Goal: Transaction & Acquisition: Purchase product/service

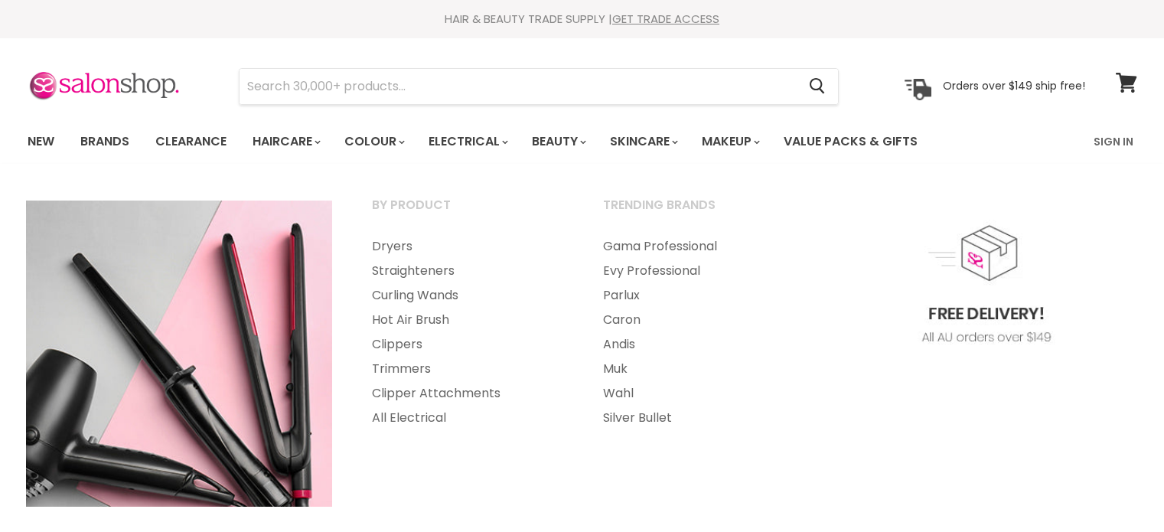
select select "manual"
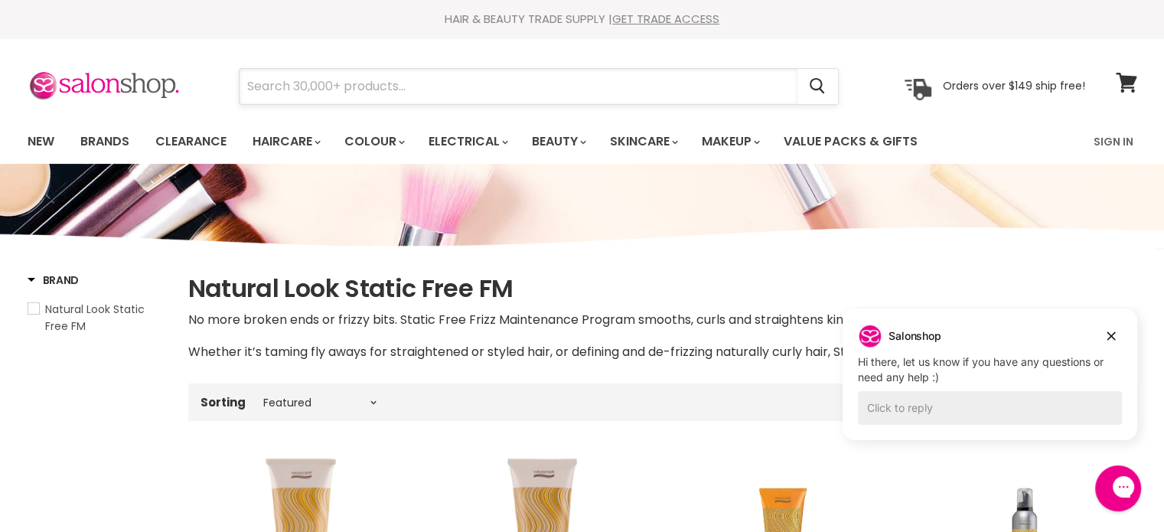
click at [410, 83] on input "Search" at bounding box center [519, 86] width 558 height 35
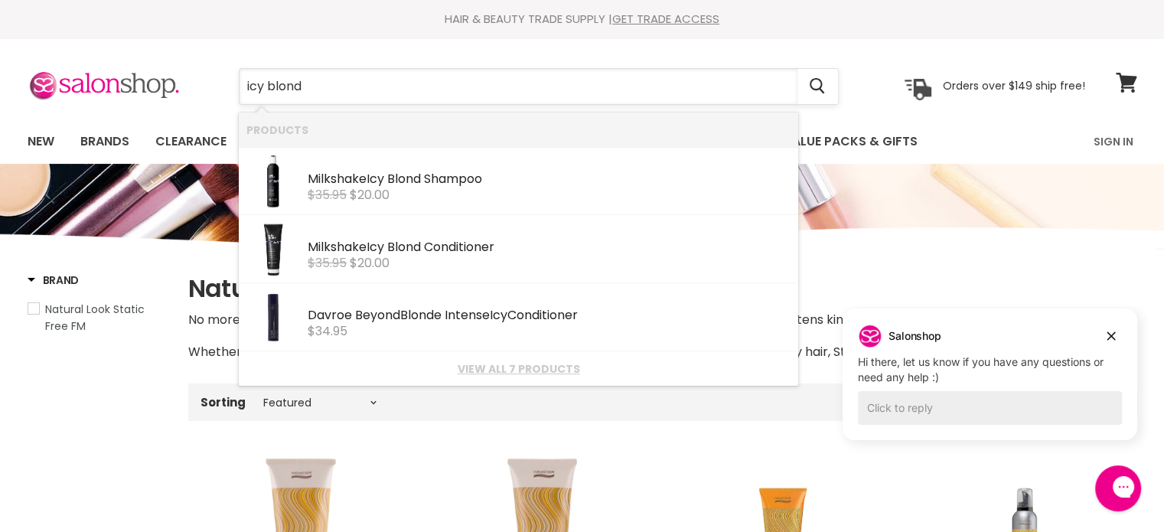
type input "icy blonde"
click at [401, 247] on div "Milkshake Icy Blond Conditioner" at bounding box center [549, 248] width 483 height 16
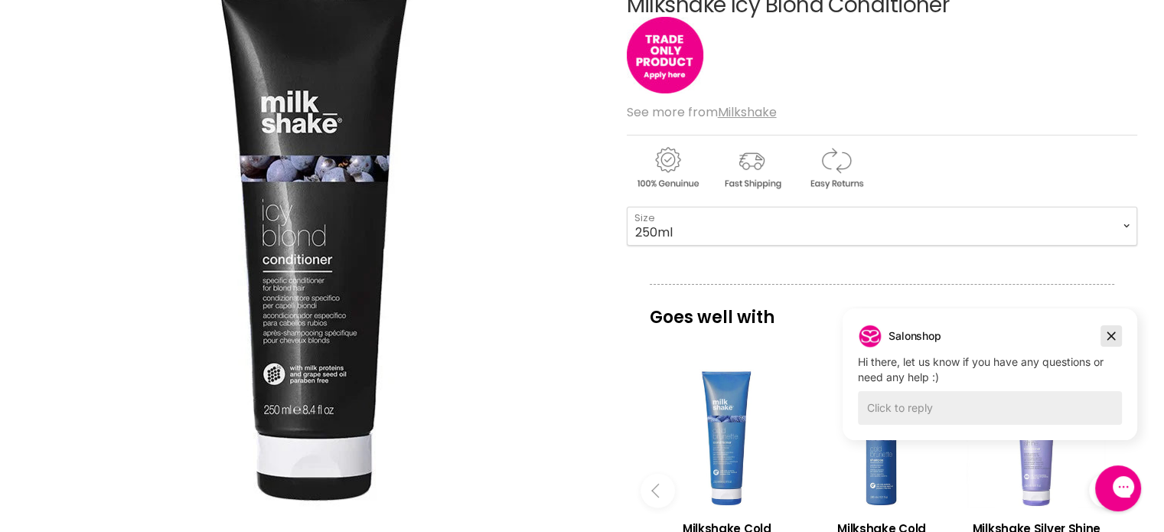
click at [1111, 329] on icon "Dismiss campaign" at bounding box center [1111, 336] width 15 height 18
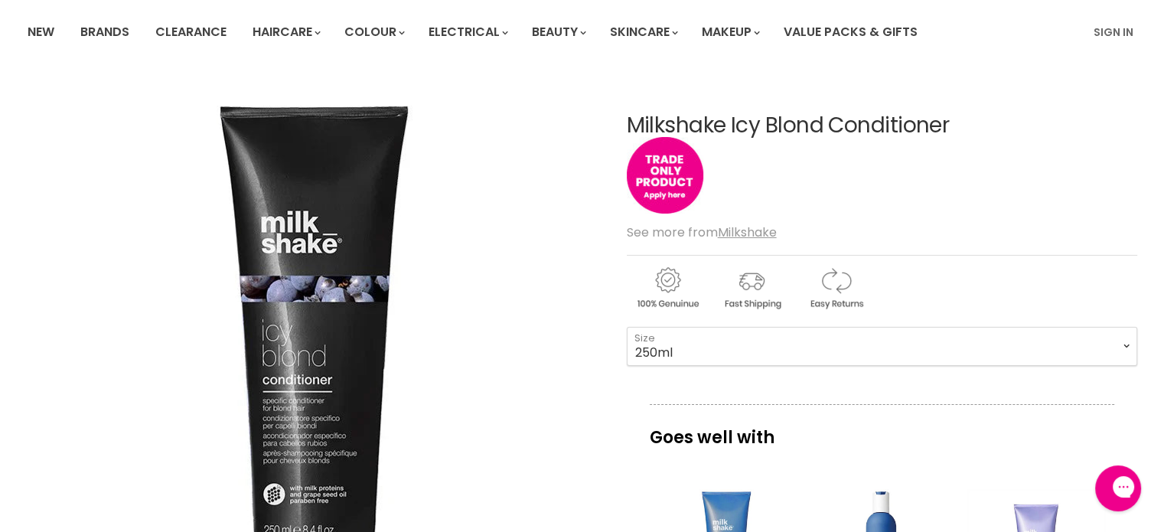
scroll to position [153, 0]
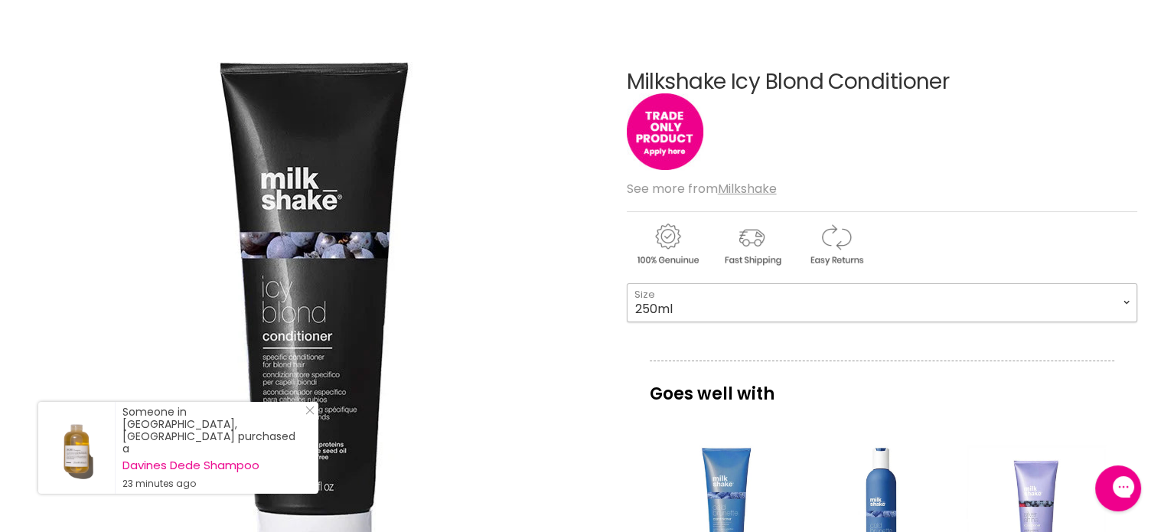
click at [1125, 301] on select "250ml 1 Litre" at bounding box center [882, 302] width 511 height 38
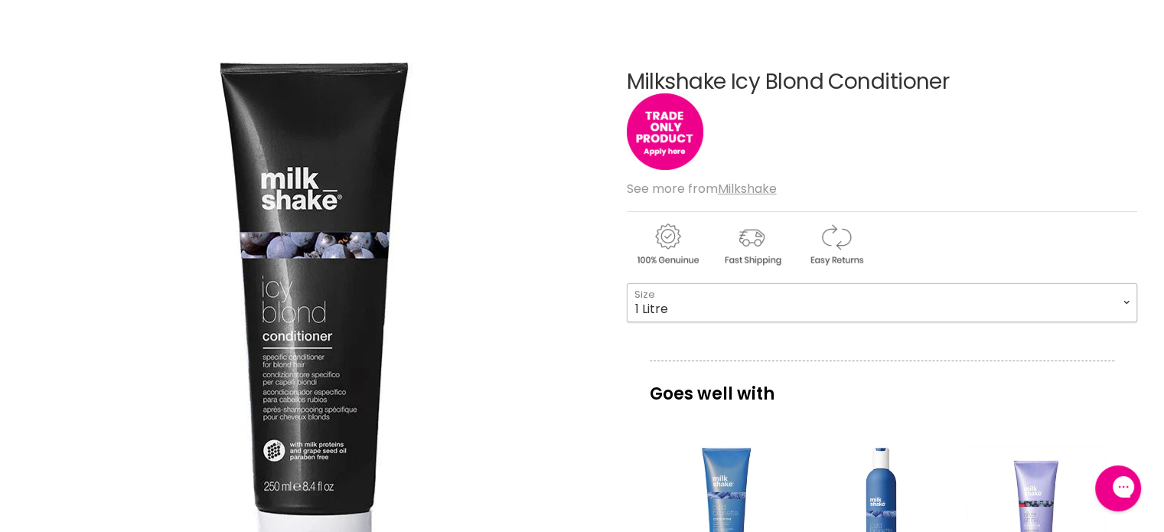
click at [627, 283] on select "250ml 1 Litre" at bounding box center [882, 302] width 511 height 38
select select "1 Litre"
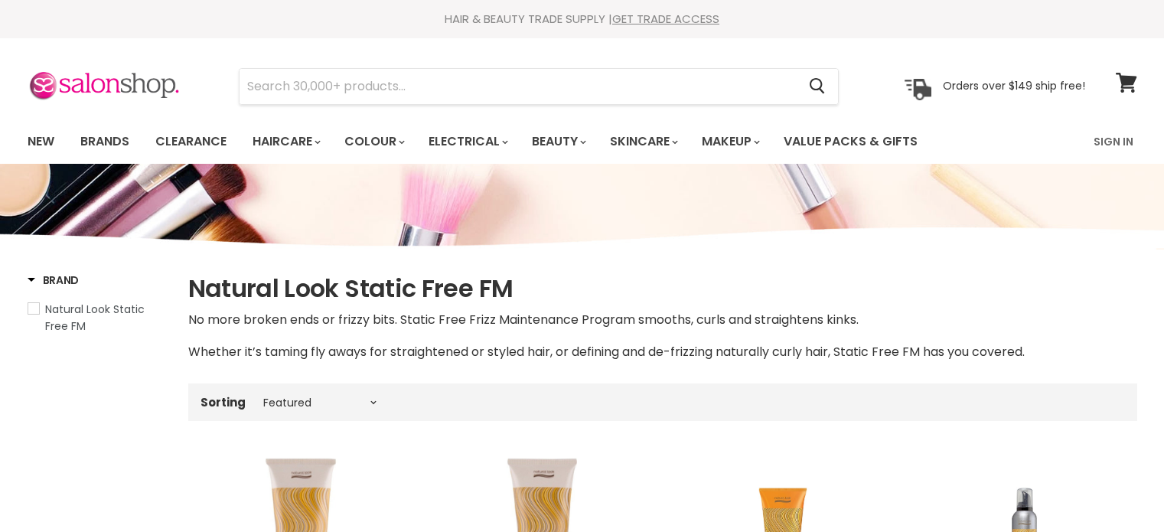
select select "manual"
